Goal: Check status: Check status

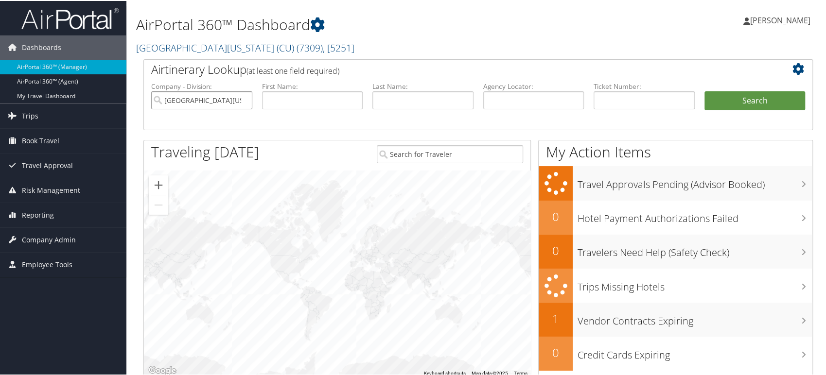
click at [243, 101] on input "University of Colorado (CU)" at bounding box center [201, 99] width 101 height 18
click at [510, 103] on input "text" at bounding box center [533, 99] width 101 height 18
paste input "DB302Q"
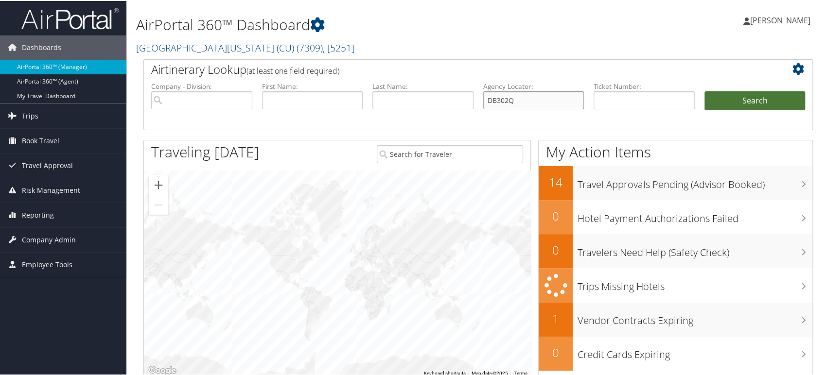
type input "DB302Q"
click at [743, 98] on button "Search" at bounding box center [755, 99] width 101 height 19
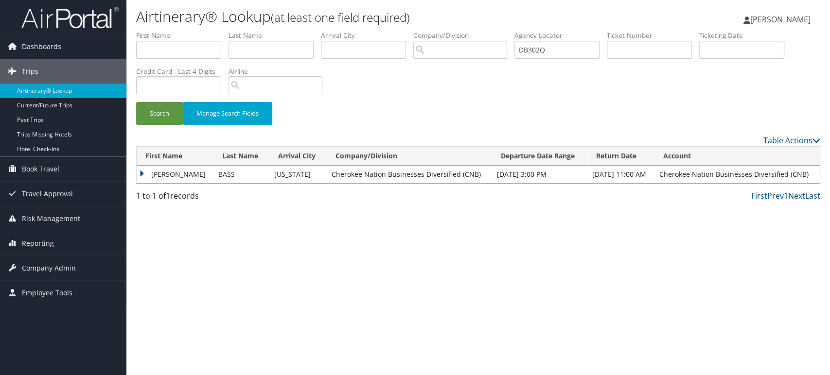
click at [156, 173] on td "ESTHER" at bounding box center [175, 175] width 77 height 18
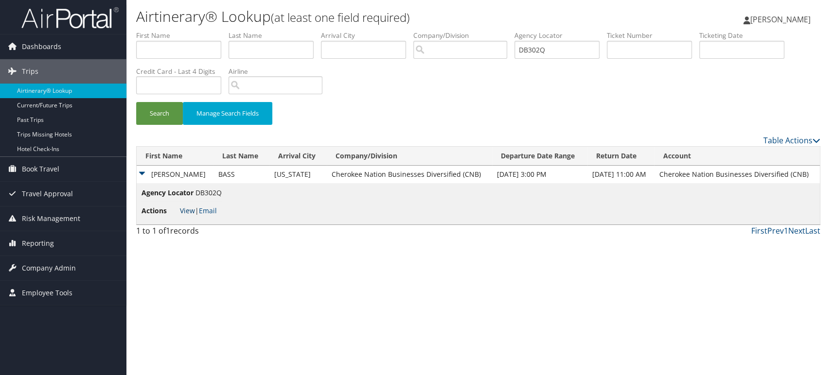
click at [188, 208] on link "View" at bounding box center [187, 210] width 15 height 9
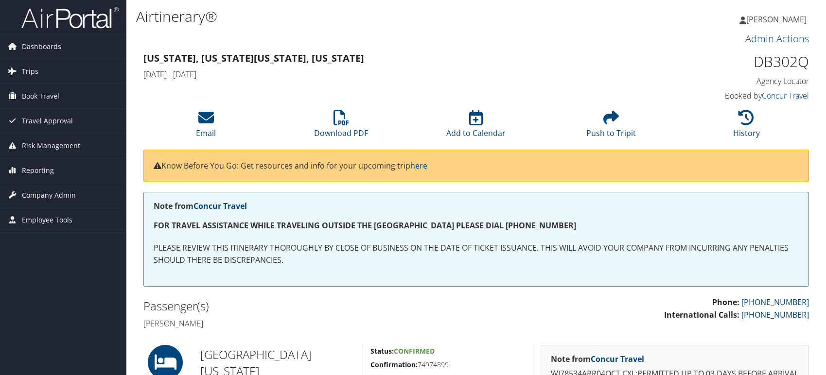
scroll to position [216, 0]
